Goal: Check status: Check status

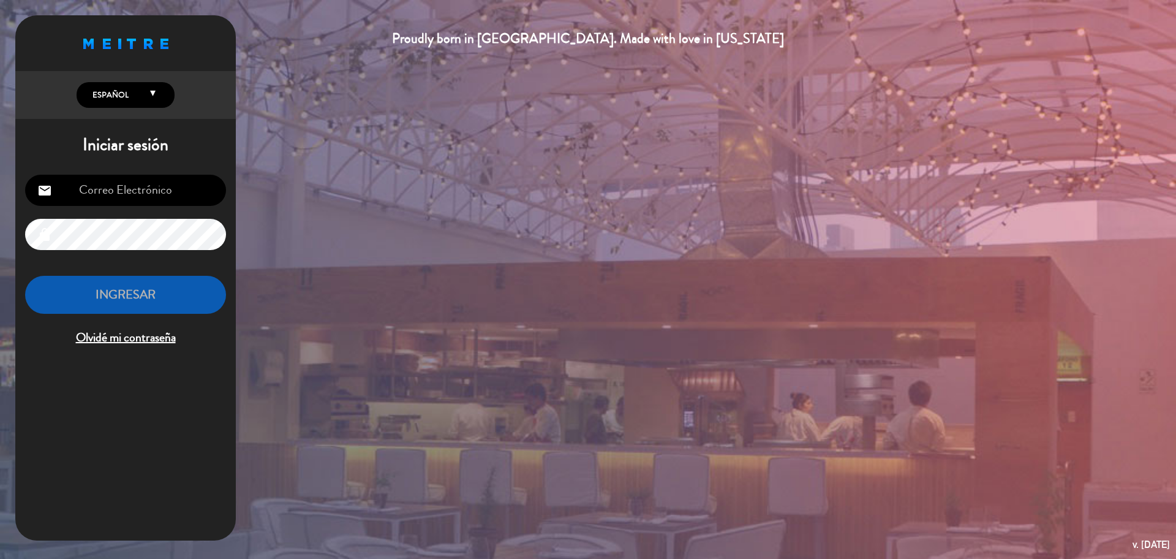
type input "[EMAIL_ADDRESS][PERSON_NAME][DOMAIN_NAME]"
click at [176, 296] on button "INGRESAR" at bounding box center [125, 295] width 201 height 39
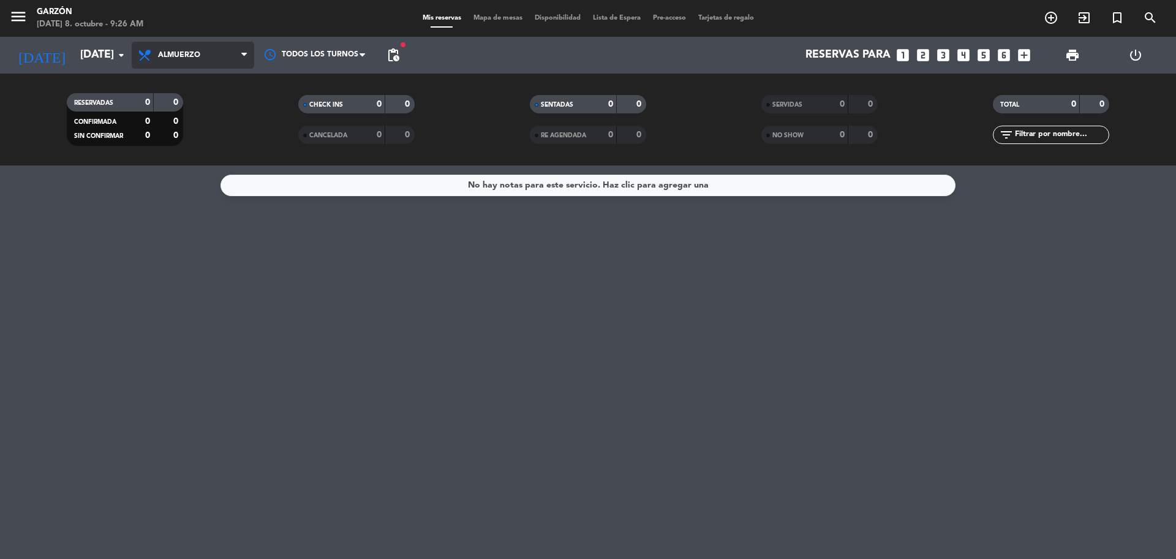
click at [210, 50] on span "Almuerzo" at bounding box center [193, 55] width 122 height 27
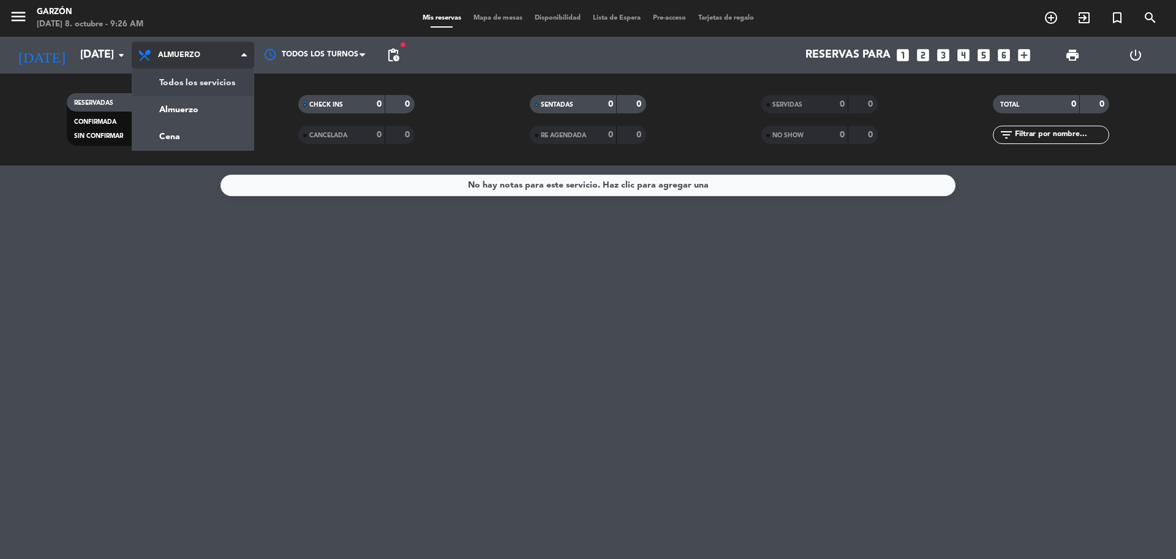
click at [205, 77] on div "menu [PERSON_NAME] [DATE] 8. octubre - 9:26 AM Mis reservas Mapa de mesas Dispo…" at bounding box center [588, 82] width 1176 height 165
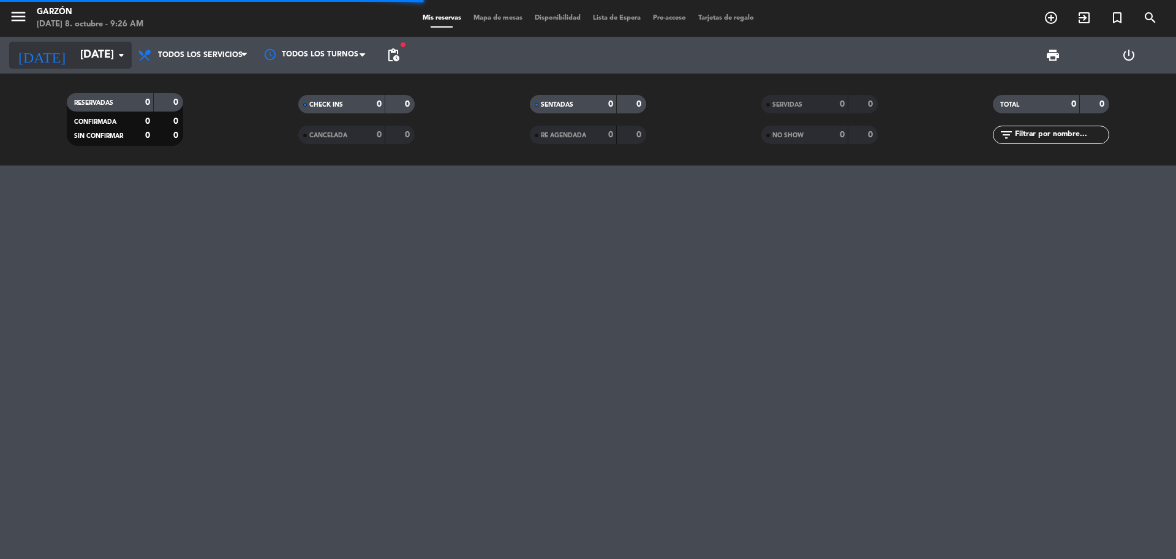
click at [115, 48] on icon "arrow_drop_down" at bounding box center [121, 55] width 15 height 15
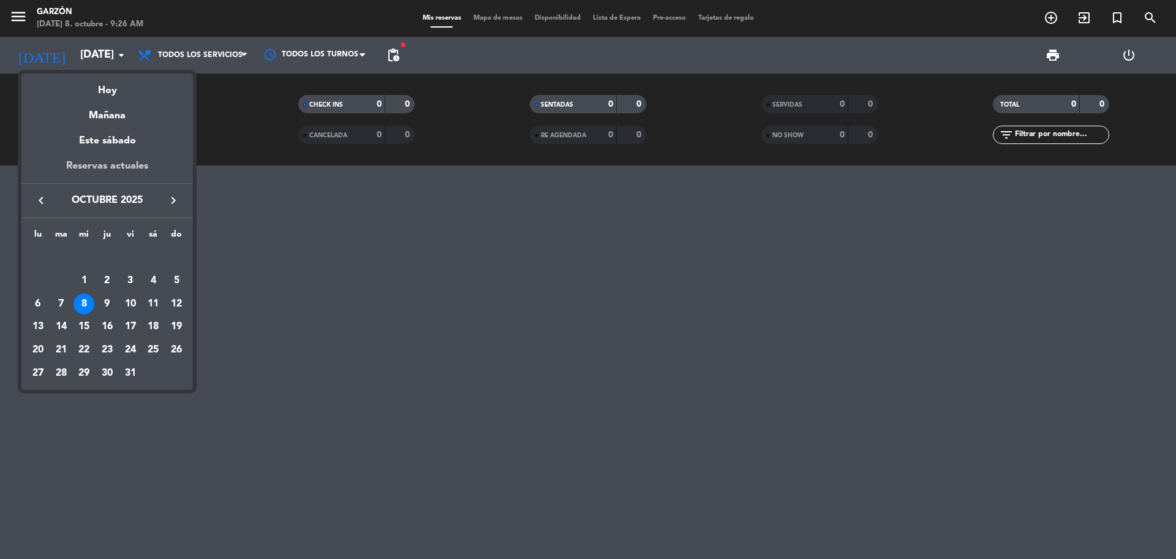
click at [119, 169] on div "Reservas actuales" at bounding box center [106, 170] width 171 height 25
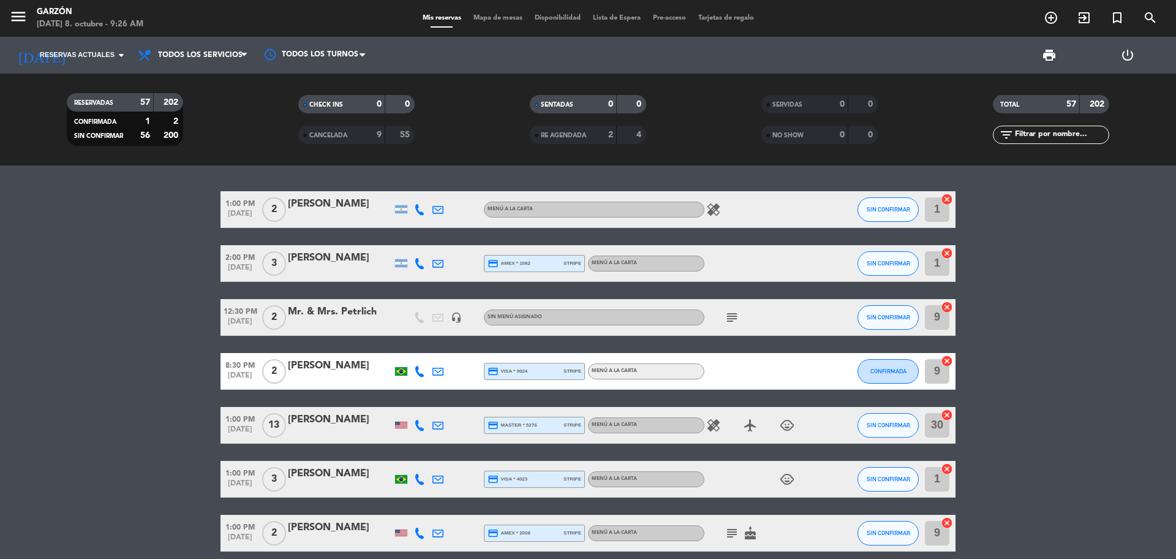
click at [736, 317] on icon "subject" at bounding box center [732, 317] width 15 height 15
click at [732, 313] on icon "subject" at bounding box center [732, 317] width 15 height 15
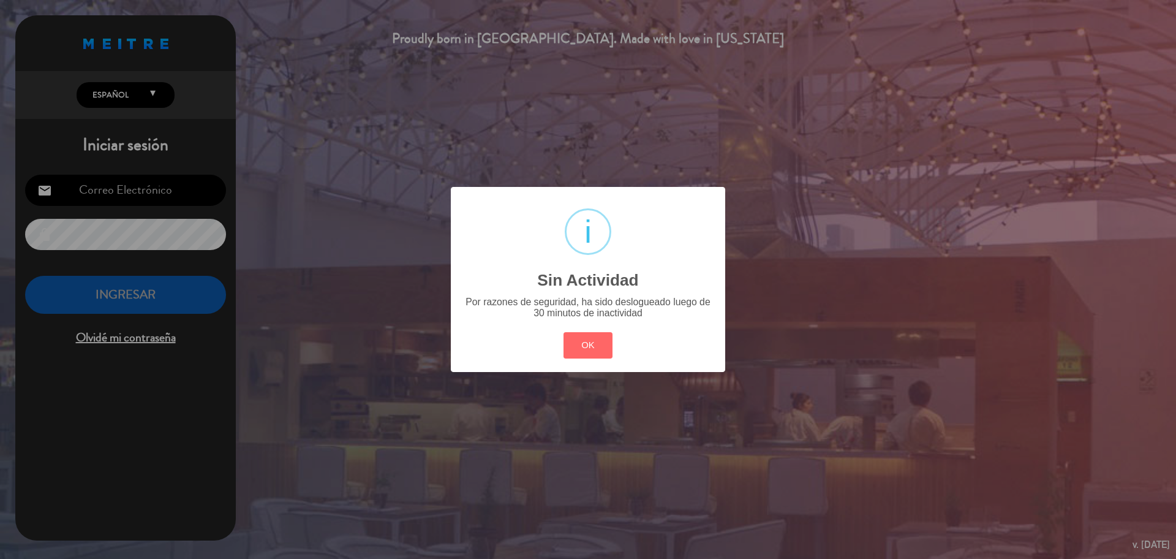
type input "[EMAIL_ADDRESS][PERSON_NAME][DOMAIN_NAME]"
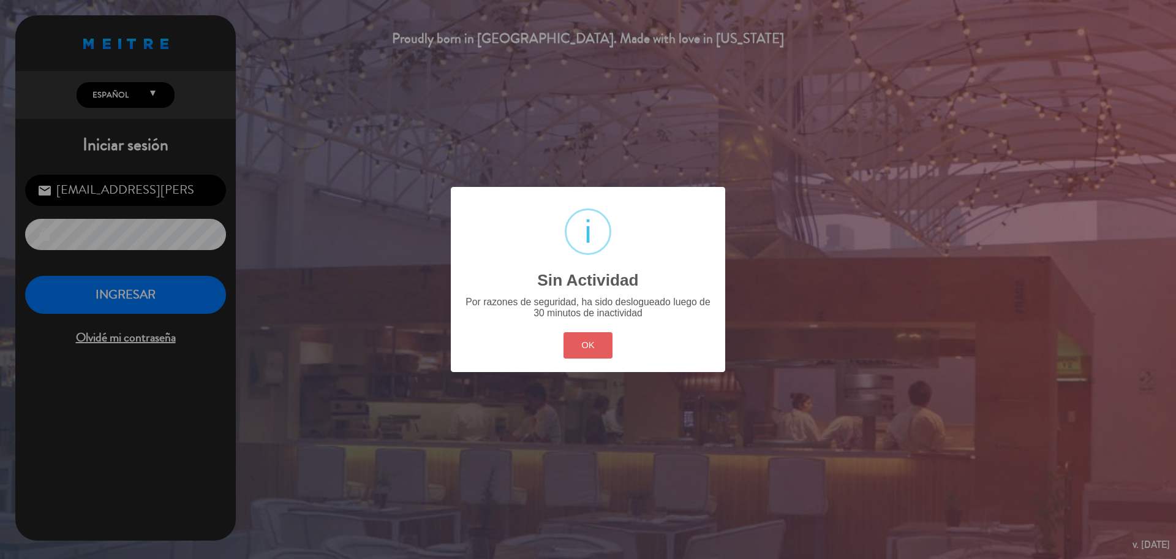
click at [592, 333] on button "OK" at bounding box center [588, 345] width 50 height 26
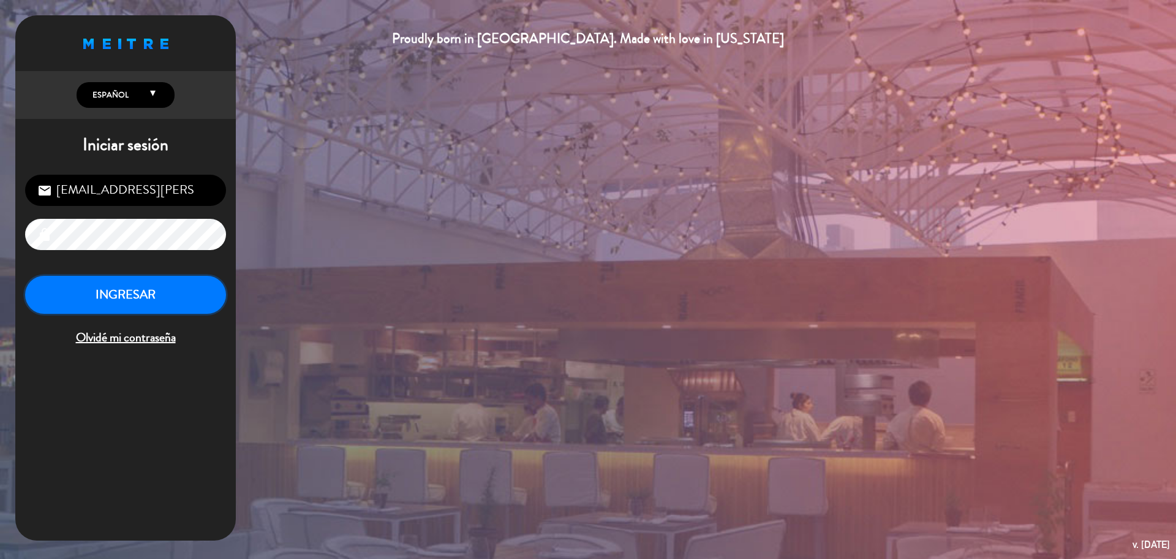
click at [175, 307] on button "INGRESAR" at bounding box center [125, 295] width 201 height 39
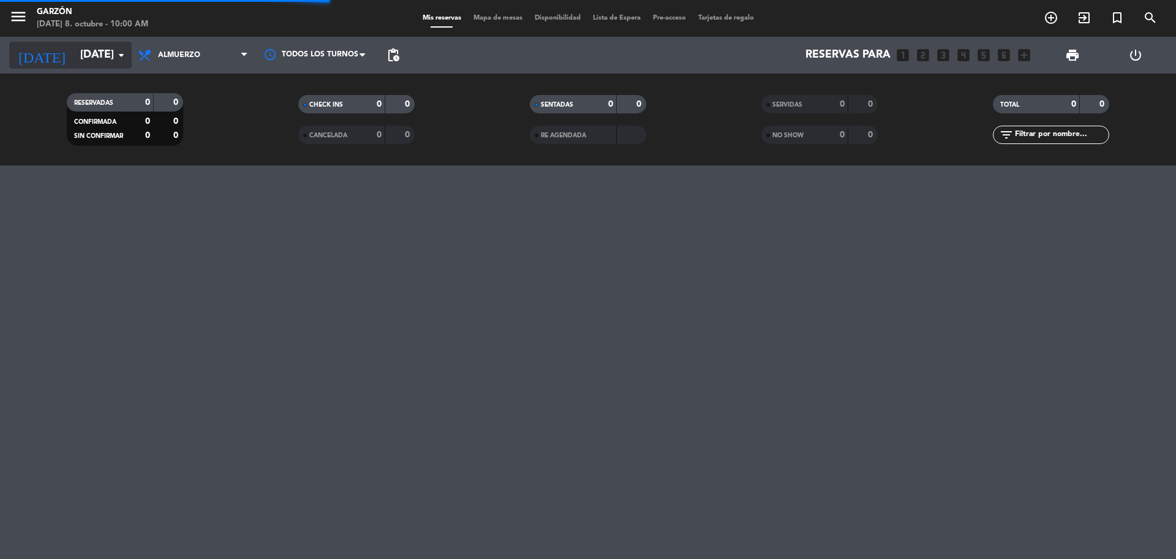
click at [108, 52] on input "[DATE]" at bounding box center [145, 55] width 142 height 24
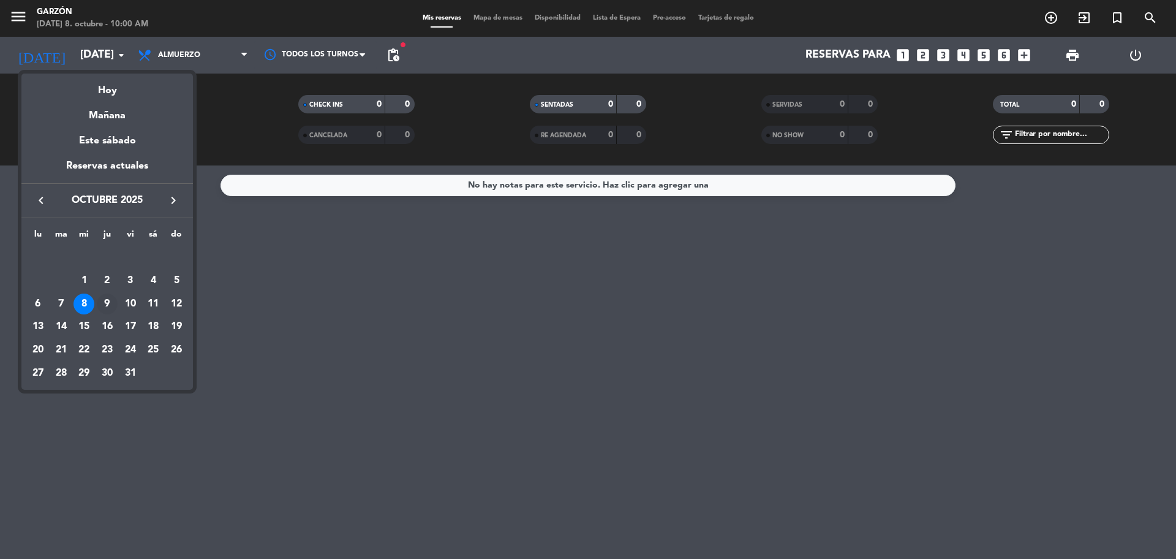
click at [105, 309] on div "9" at bounding box center [107, 303] width 21 height 21
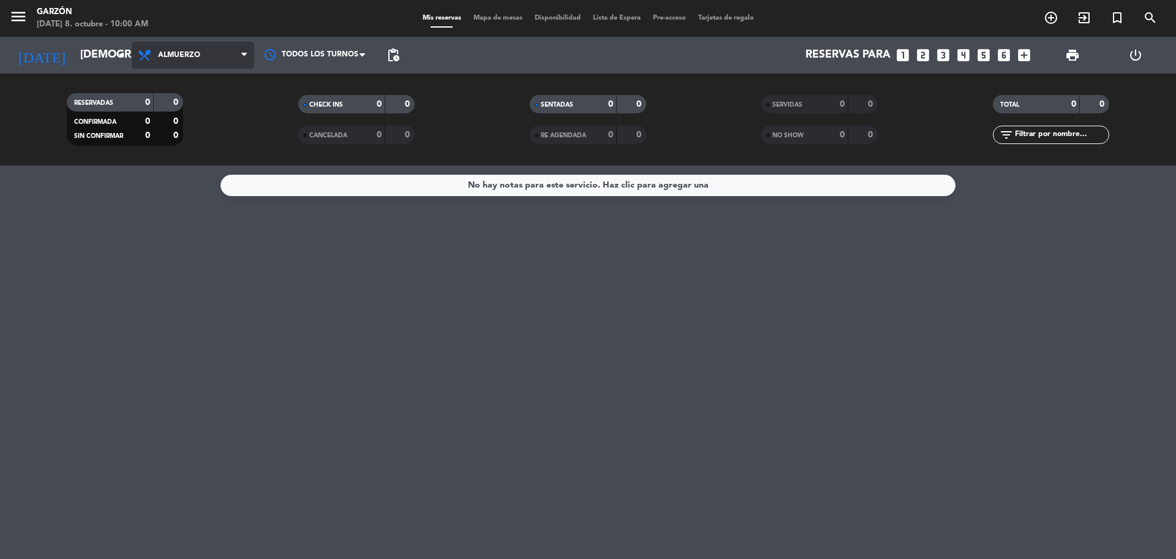
click at [236, 51] on span "Almuerzo" at bounding box center [193, 55] width 122 height 27
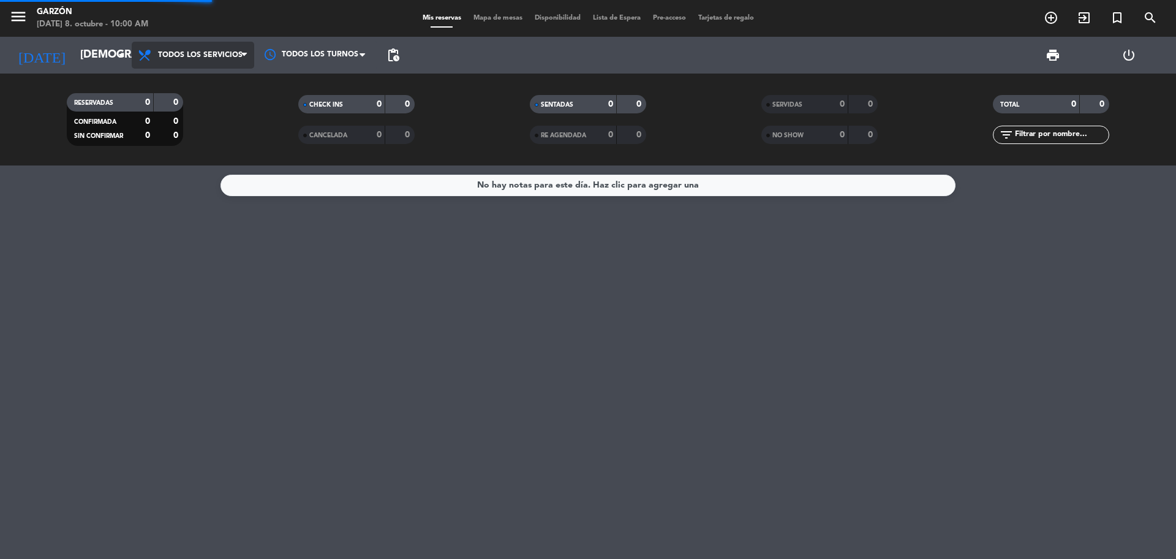
click at [209, 83] on div "menu [PERSON_NAME] [DATE] 8. octubre - 10:00 AM Mis reservas Mapa de mesas Disp…" at bounding box center [588, 82] width 1176 height 165
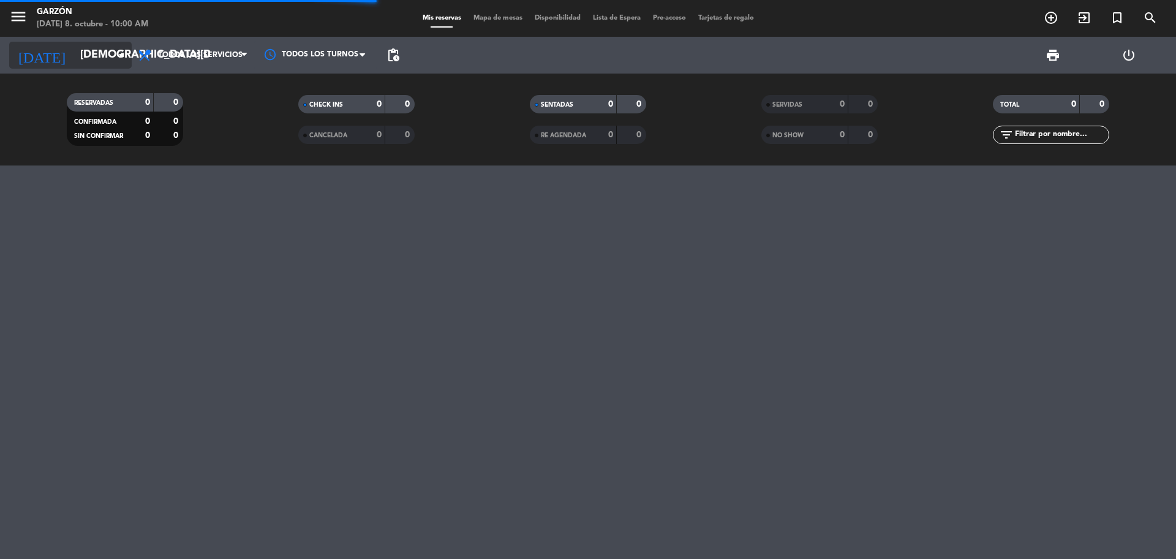
click at [105, 59] on input "[DEMOGRAPHIC_DATA][DATE]" at bounding box center [145, 55] width 142 height 24
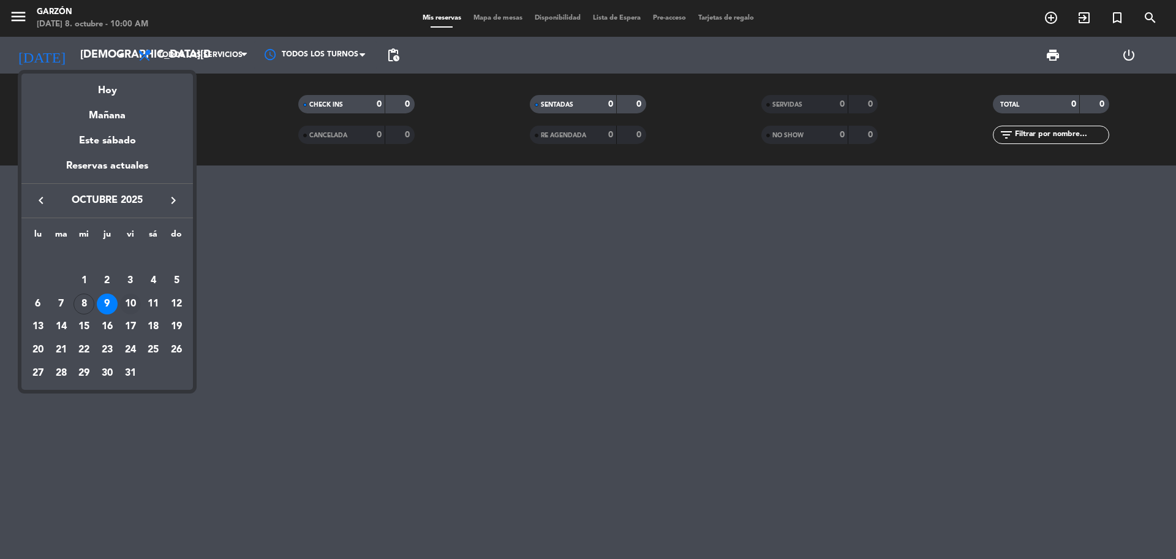
click at [138, 309] on div "10" at bounding box center [130, 303] width 21 height 21
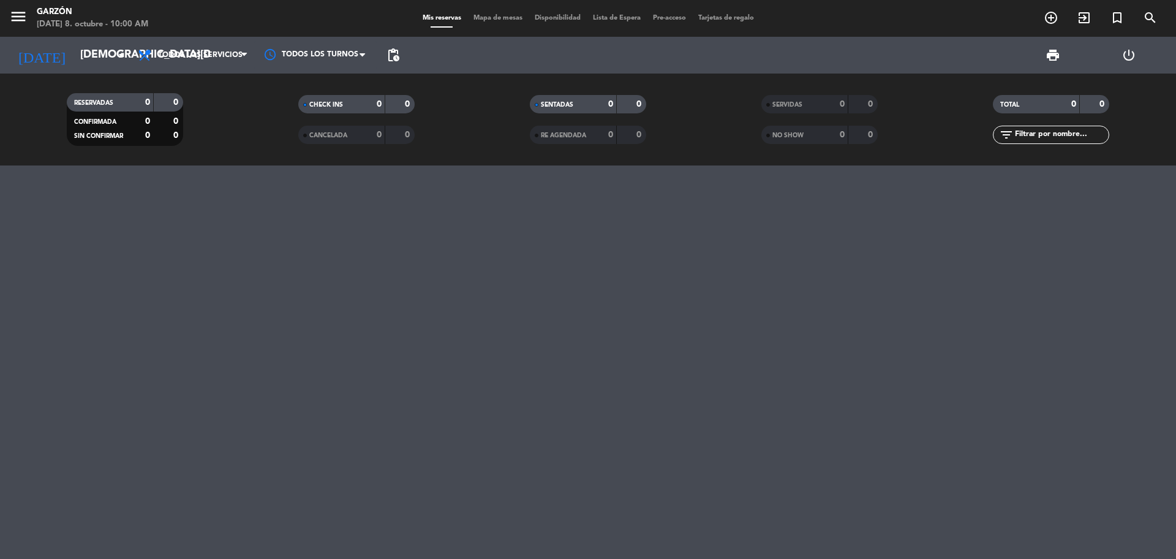
type input "[DATE]"
